Goal: Task Accomplishment & Management: Use online tool/utility

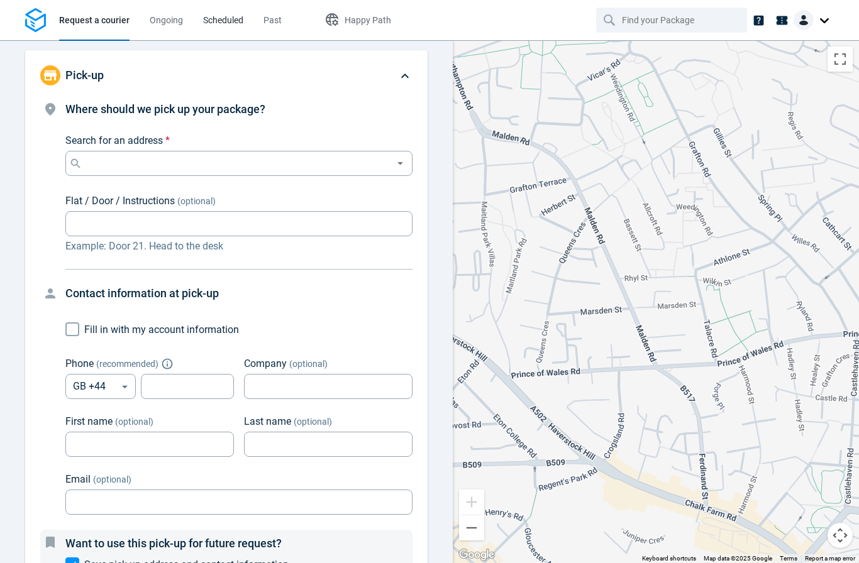
click at [220, 23] on span "Scheduled" at bounding box center [223, 20] width 40 height 10
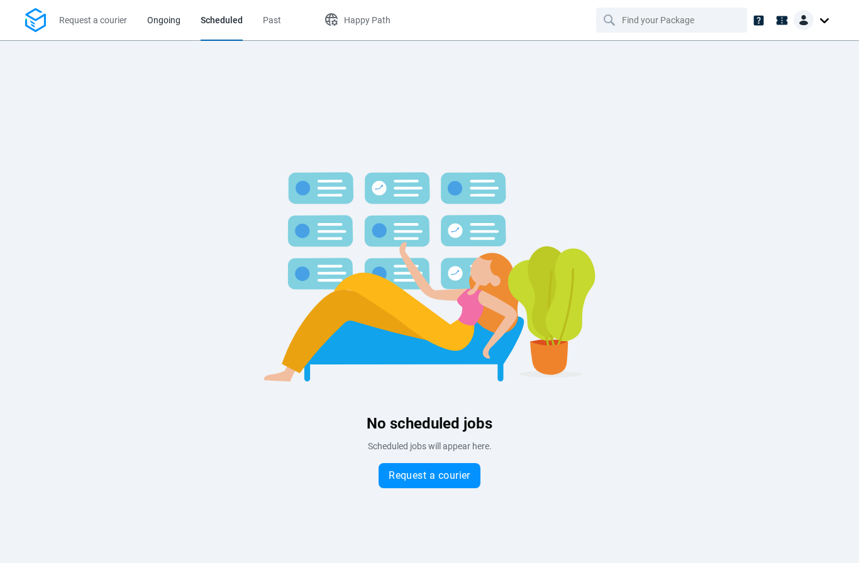
click at [163, 25] on span "Ongoing" at bounding box center [163, 20] width 33 height 10
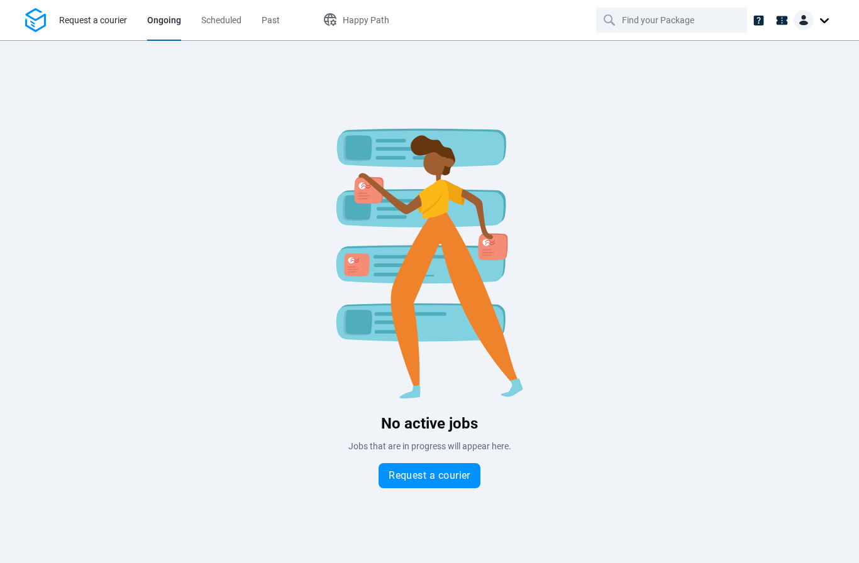
click at [106, 20] on span "Request a courier" at bounding box center [93, 20] width 68 height 10
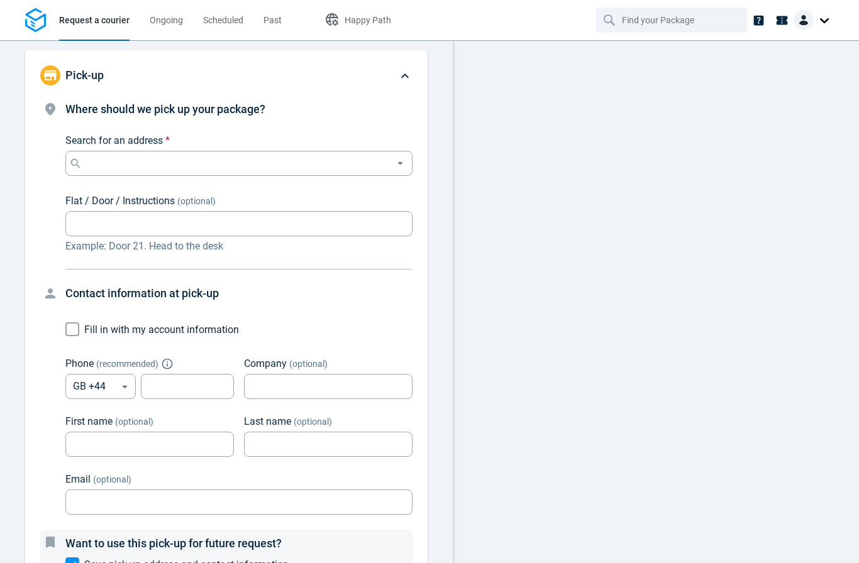
click at [810, 21] on img at bounding box center [803, 20] width 20 height 20
click at [576, 194] on div at bounding box center [656, 301] width 406 height 523
click at [163, 23] on span "Ongoing" at bounding box center [166, 20] width 33 height 10
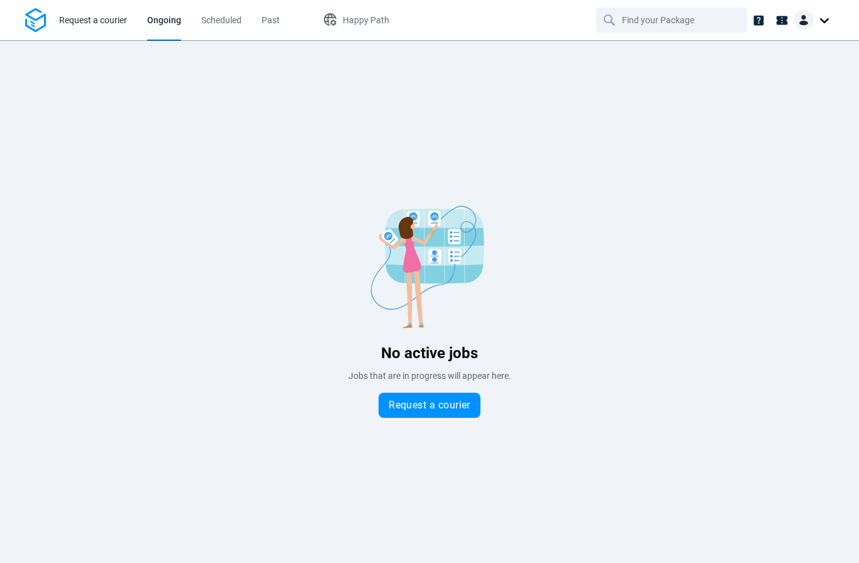
click at [86, 27] on link "Request a courier" at bounding box center [93, 20] width 68 height 40
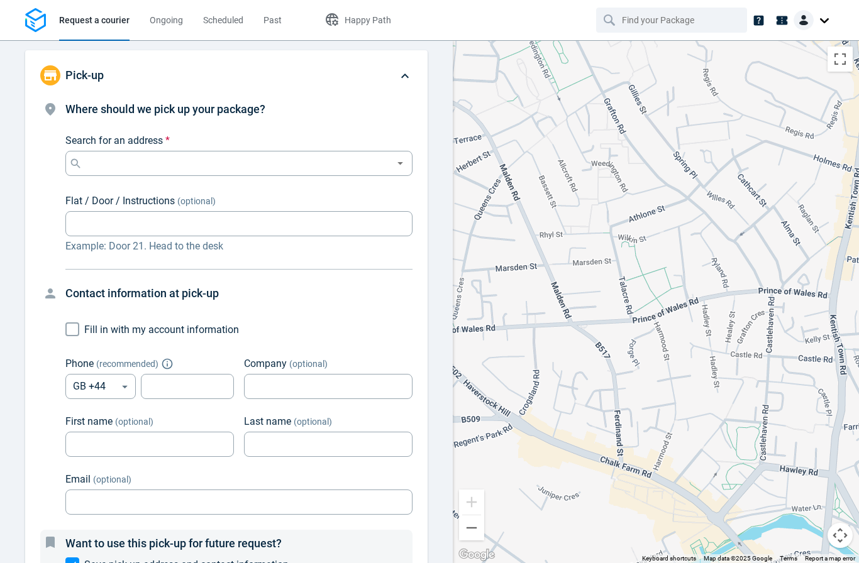
drag, startPoint x: 649, startPoint y: 298, endPoint x: 564, endPoint y: 252, distance: 96.5
click at [564, 252] on div at bounding box center [656, 301] width 406 height 523
click at [172, 21] on span "Ongoing" at bounding box center [166, 20] width 33 height 10
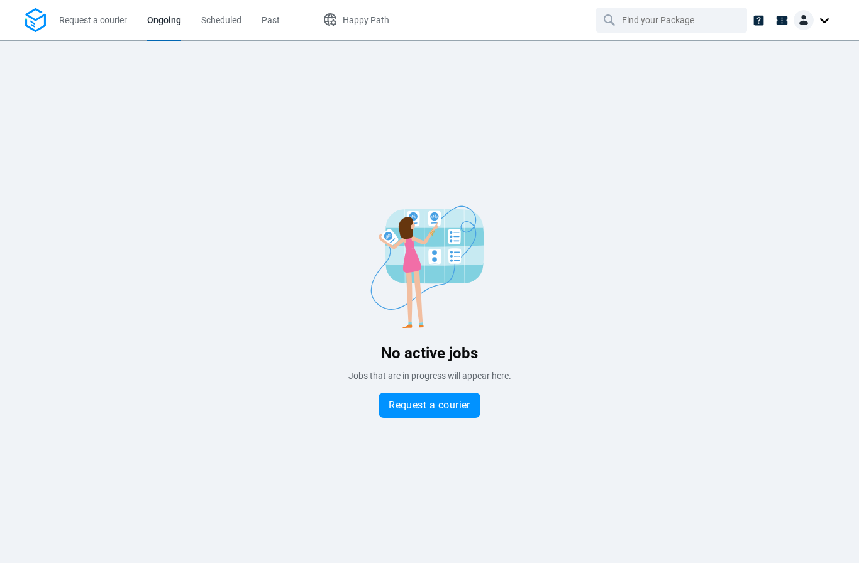
click at [823, 18] on div at bounding box center [813, 20] width 40 height 20
click at [358, 145] on div "No active jobs Jobs that are in progress will appear here. Request a courier" at bounding box center [429, 301] width 859 height 523
click at [371, 21] on span "Happy Path" at bounding box center [366, 20] width 47 height 10
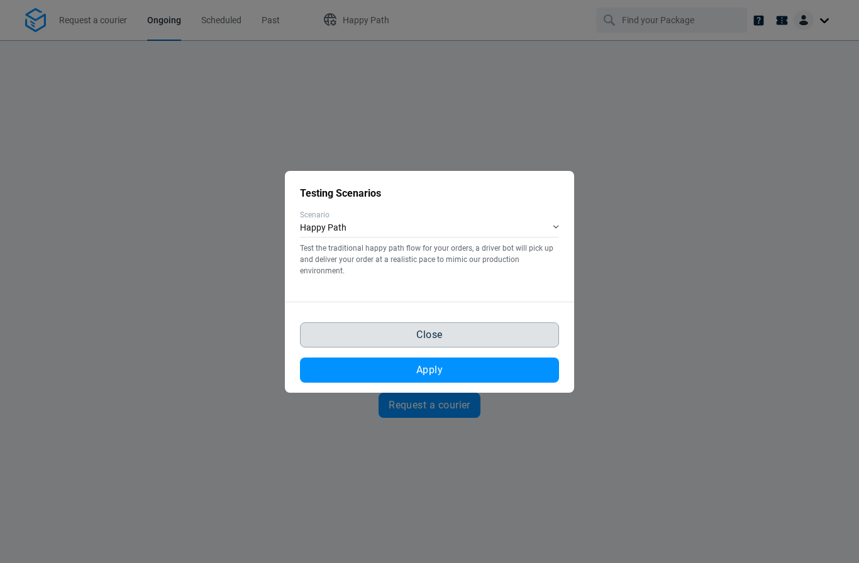
click at [434, 337] on span "Close" at bounding box center [429, 335] width 26 height 10
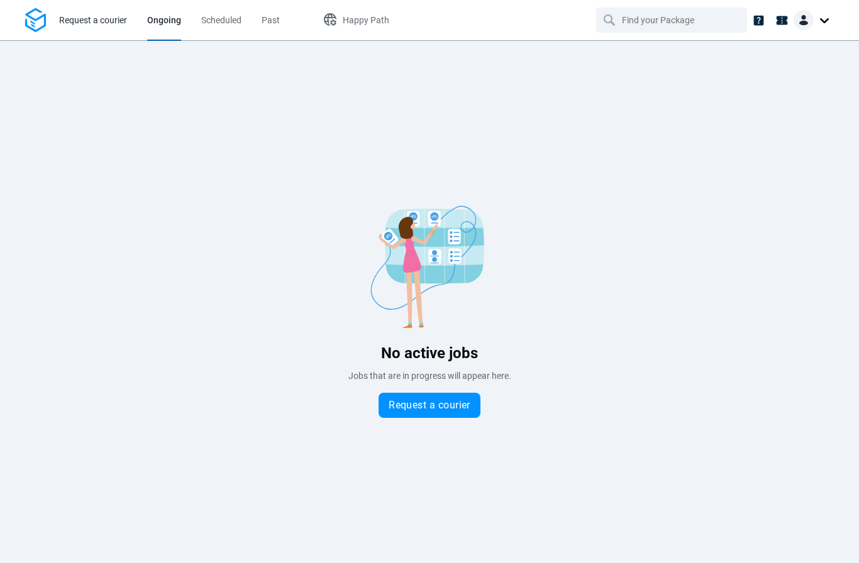
click at [83, 21] on span "Request a courier" at bounding box center [93, 20] width 68 height 10
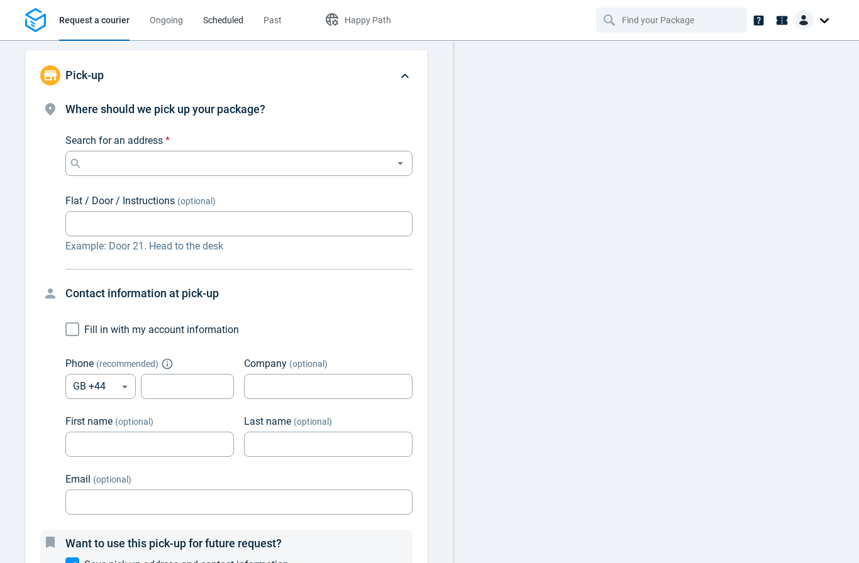
click at [216, 24] on span "Scheduled" at bounding box center [223, 20] width 40 height 10
